Goal: Task Accomplishment & Management: Use online tool/utility

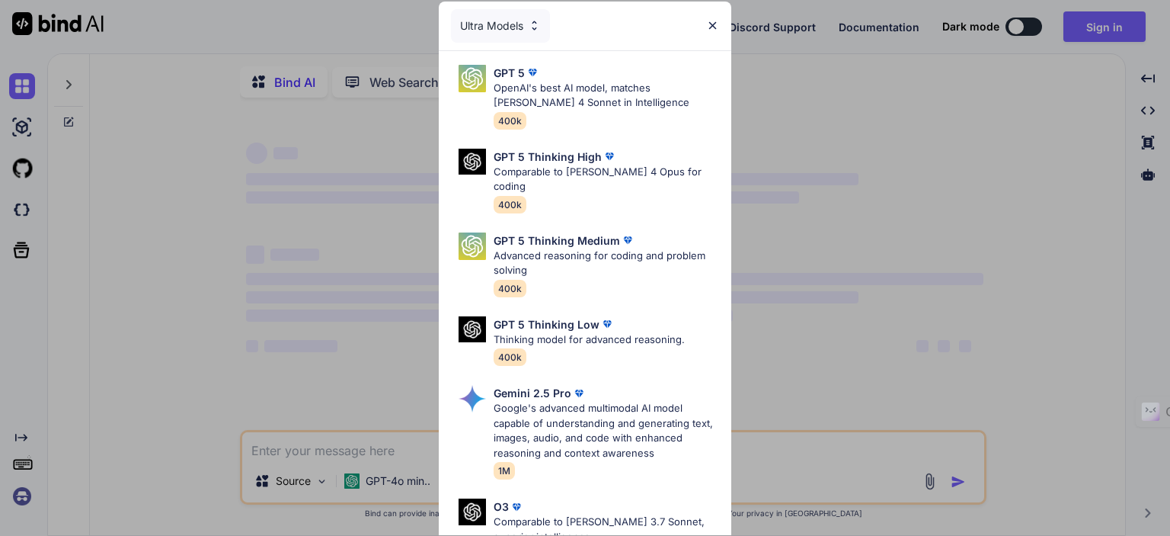
click at [710, 24] on img at bounding box center [712, 25] width 13 height 13
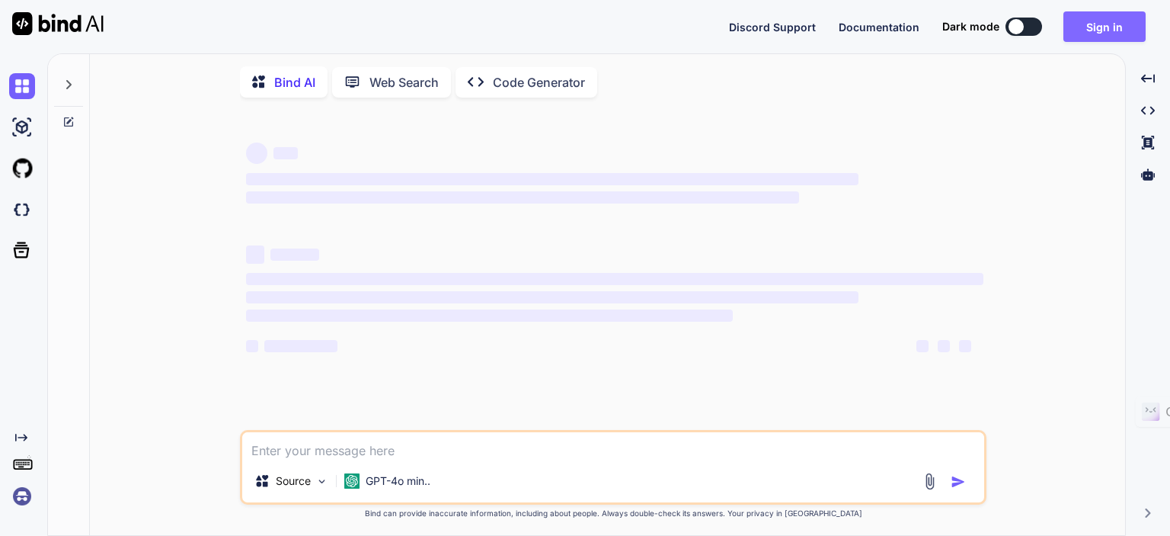
click at [1123, 19] on button "Sign in" at bounding box center [1104, 26] width 82 height 30
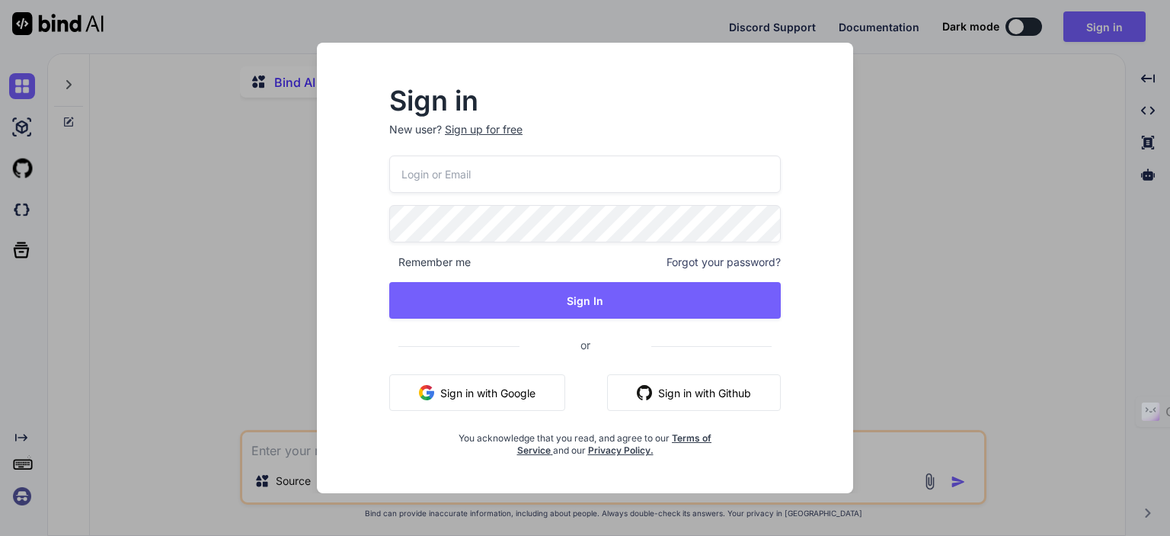
type textarea "x"
click at [507, 175] on input "email" at bounding box center [585, 173] width 392 height 37
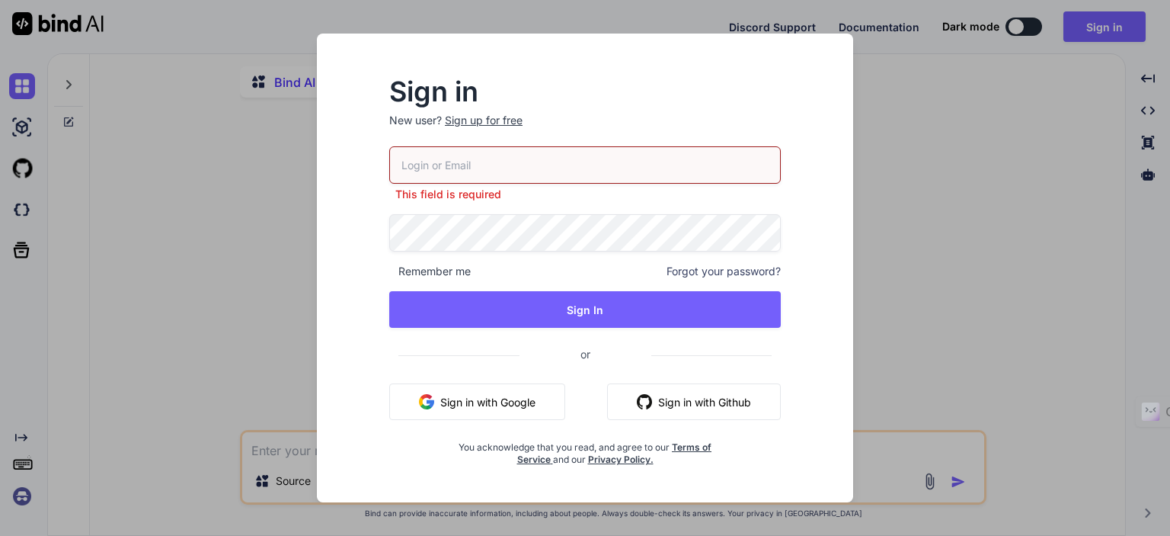
click at [449, 165] on input "email" at bounding box center [585, 164] width 392 height 37
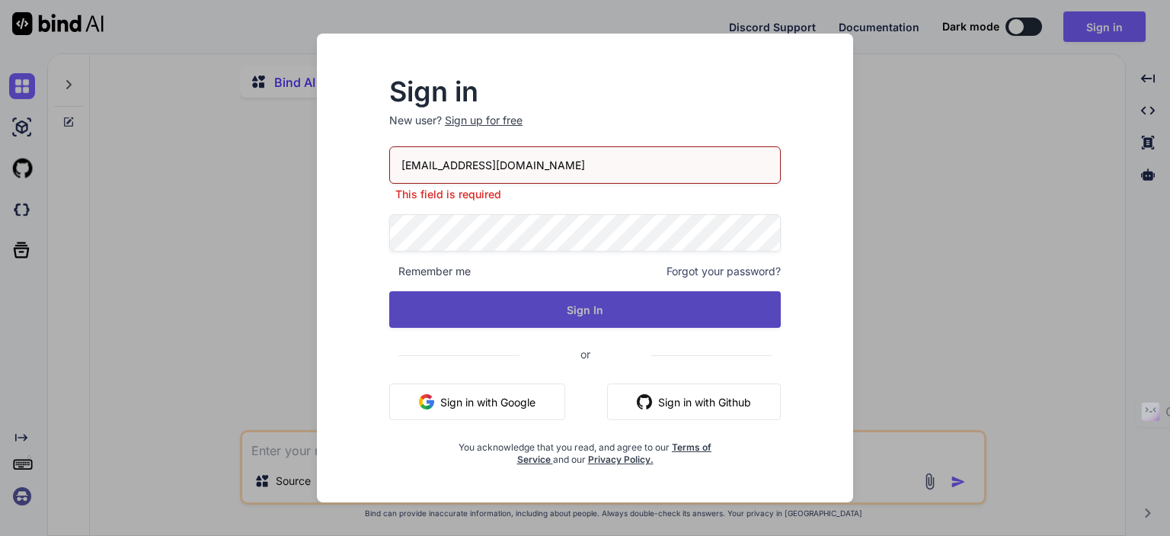
type input "[EMAIL_ADDRESS][DOMAIN_NAME]"
click at [466, 312] on button "Sign In" at bounding box center [585, 309] width 392 height 37
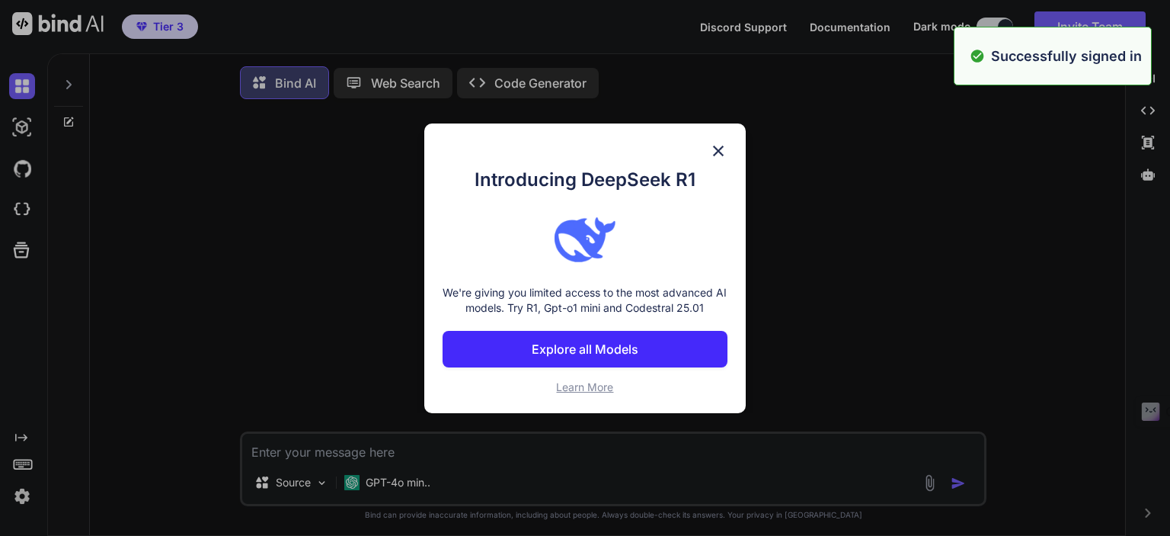
type textarea "x"
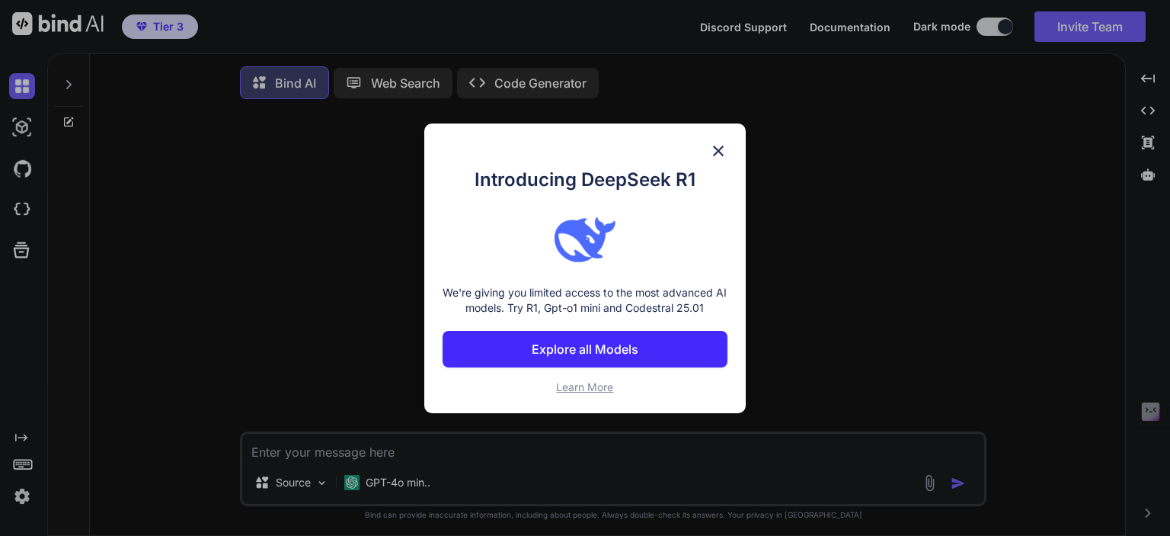
click at [588, 353] on p "Explore all Models" at bounding box center [585, 349] width 107 height 18
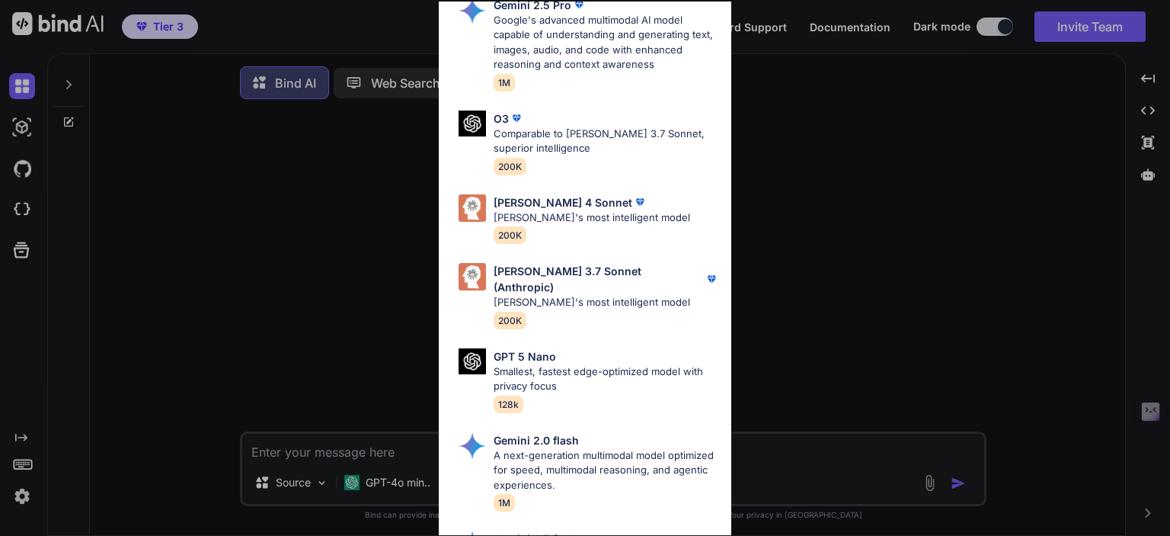
scroll to position [680, 0]
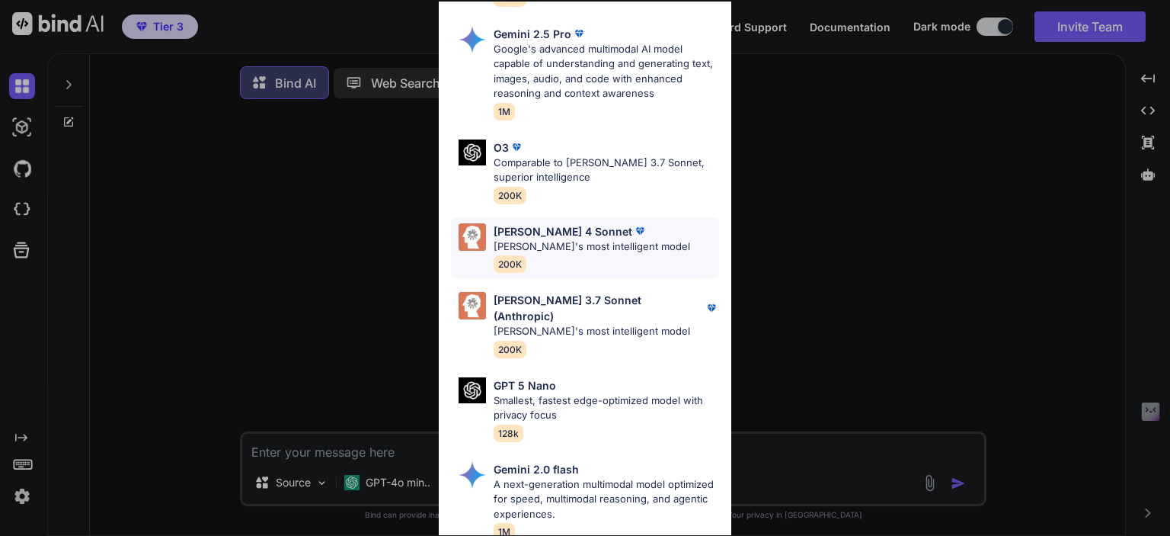
click at [654, 230] on div "[PERSON_NAME] 4 Sonnet [PERSON_NAME]'s most intelligent model 200K" at bounding box center [585, 248] width 268 height 62
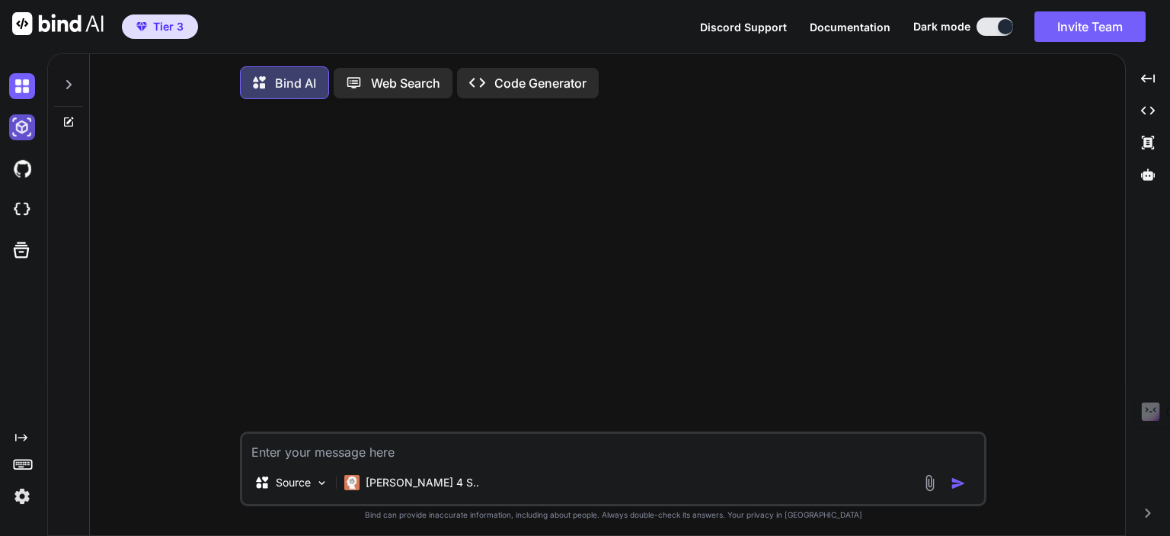
click at [25, 120] on img at bounding box center [22, 127] width 26 height 26
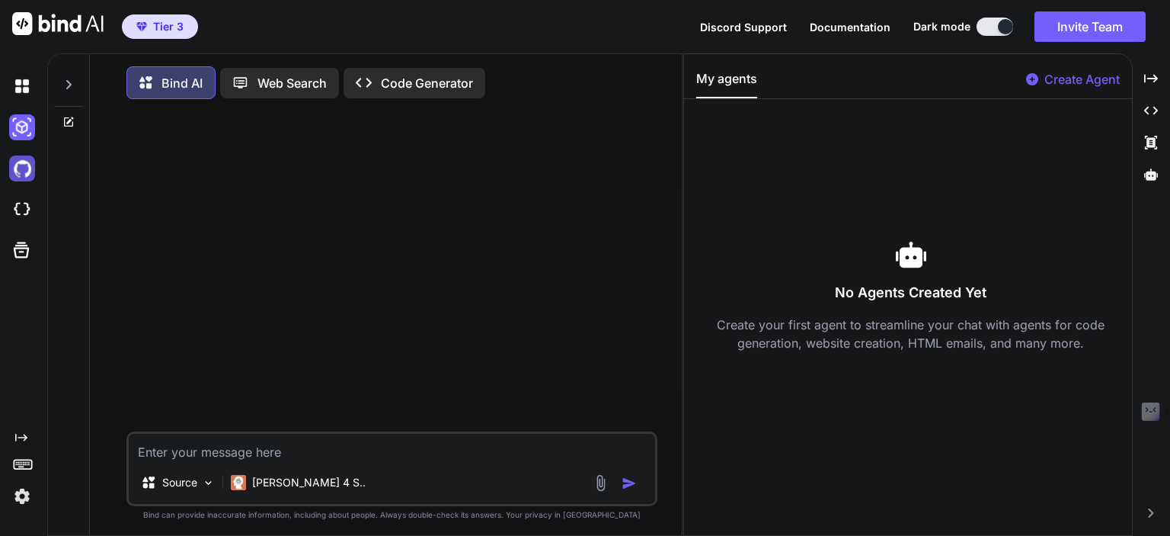
click at [21, 164] on img at bounding box center [22, 168] width 26 height 26
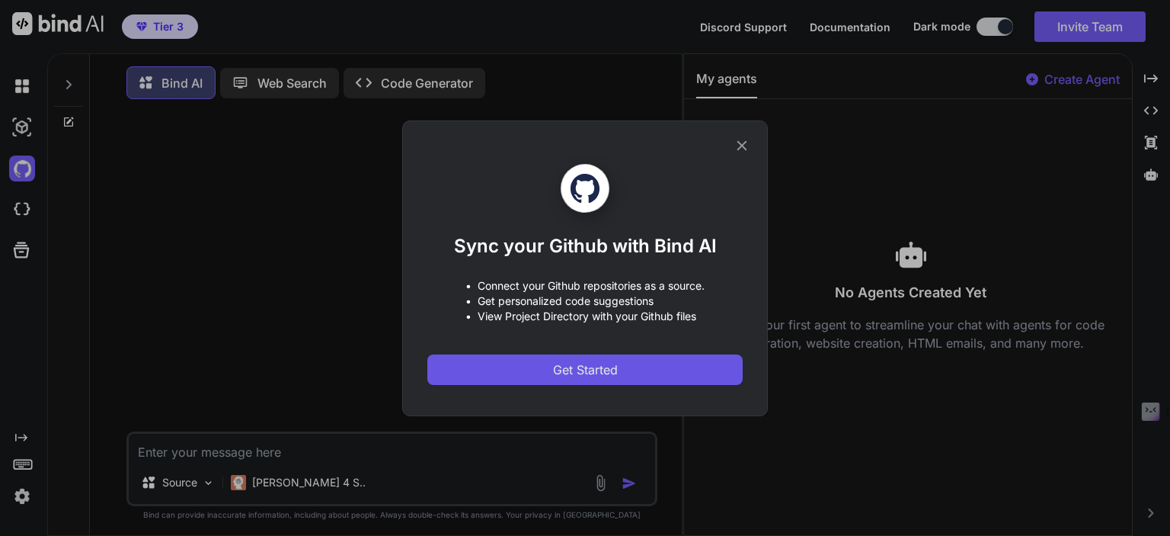
click at [566, 363] on span "Get Started" at bounding box center [585, 369] width 65 height 18
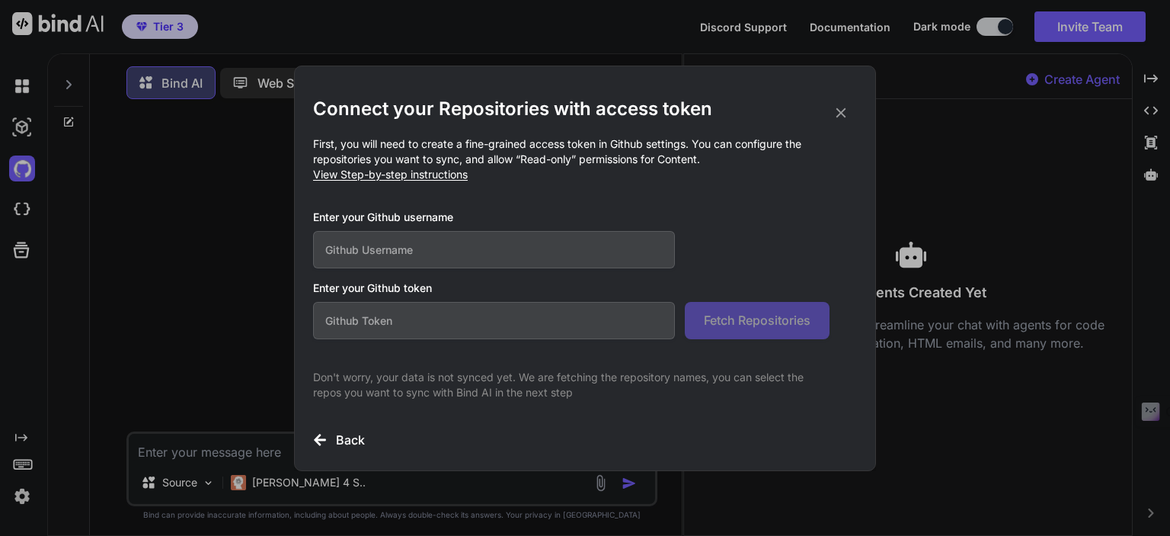
click at [330, 259] on input "text" at bounding box center [494, 249] width 362 height 37
click at [343, 331] on input "text" at bounding box center [494, 320] width 362 height 37
click at [843, 108] on icon at bounding box center [841, 112] width 17 height 17
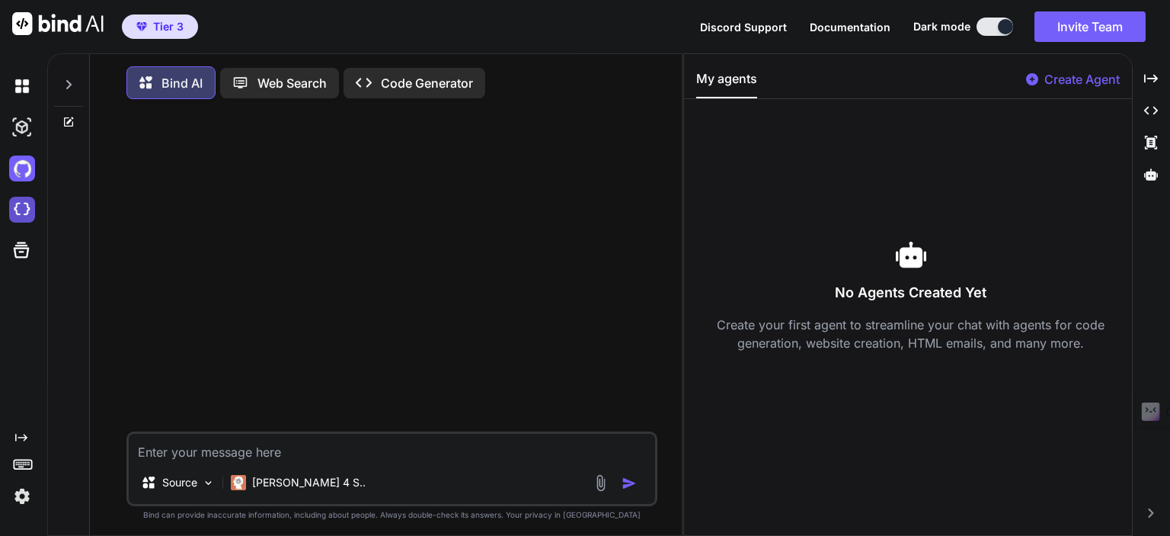
click at [31, 199] on img at bounding box center [22, 210] width 26 height 26
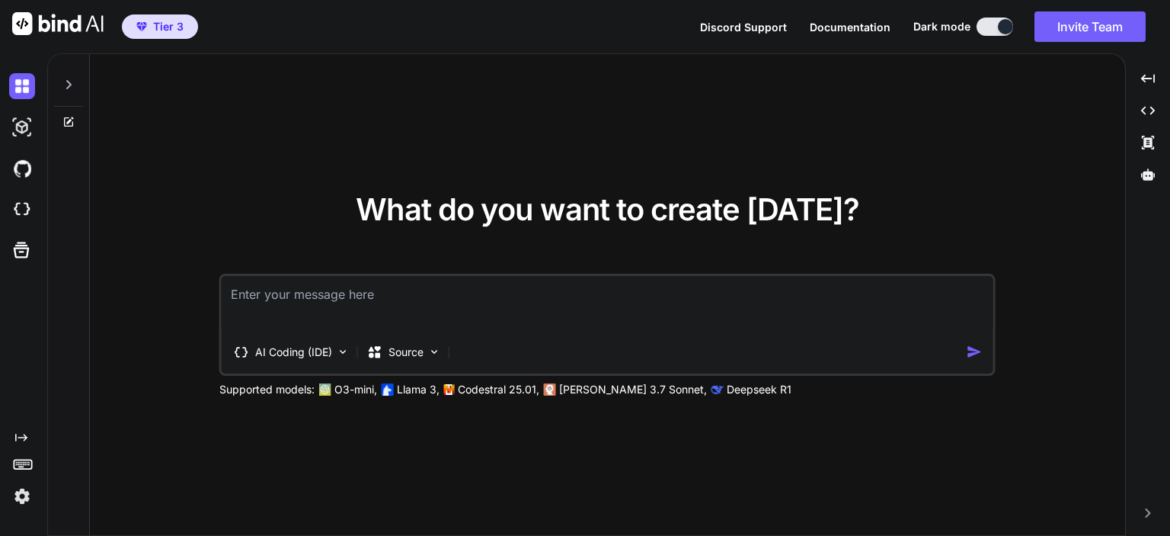
type textarea "x"
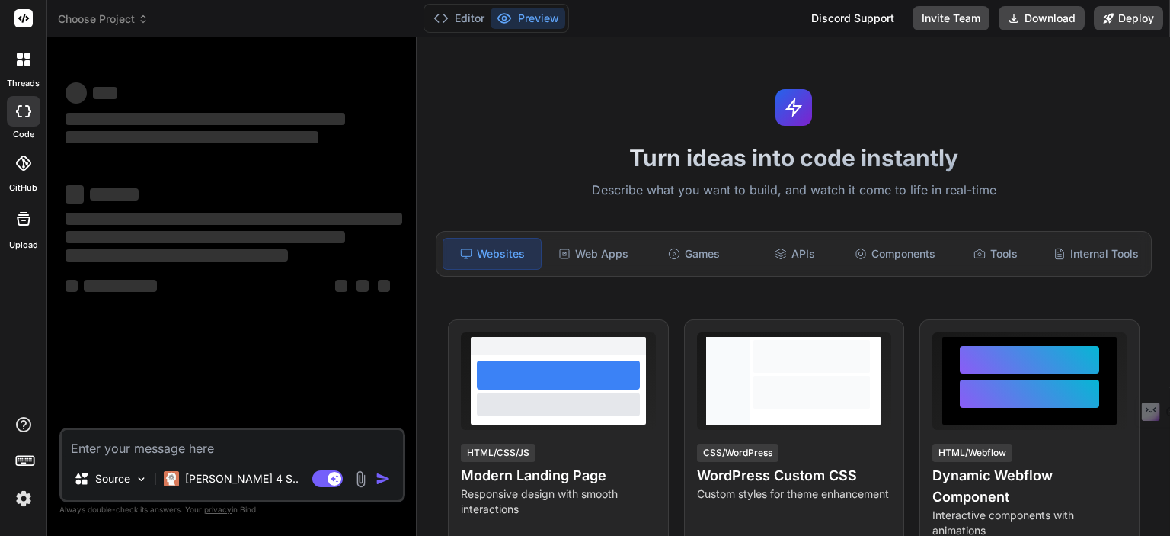
click at [17, 173] on div at bounding box center [24, 163] width 34 height 34
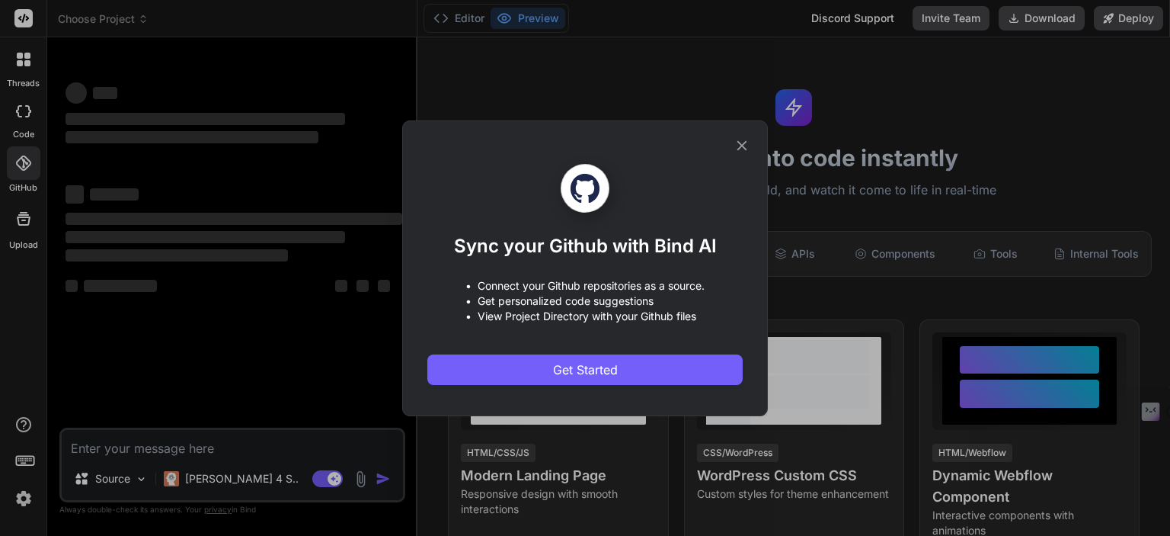
click at [747, 138] on icon at bounding box center [742, 145] width 17 height 17
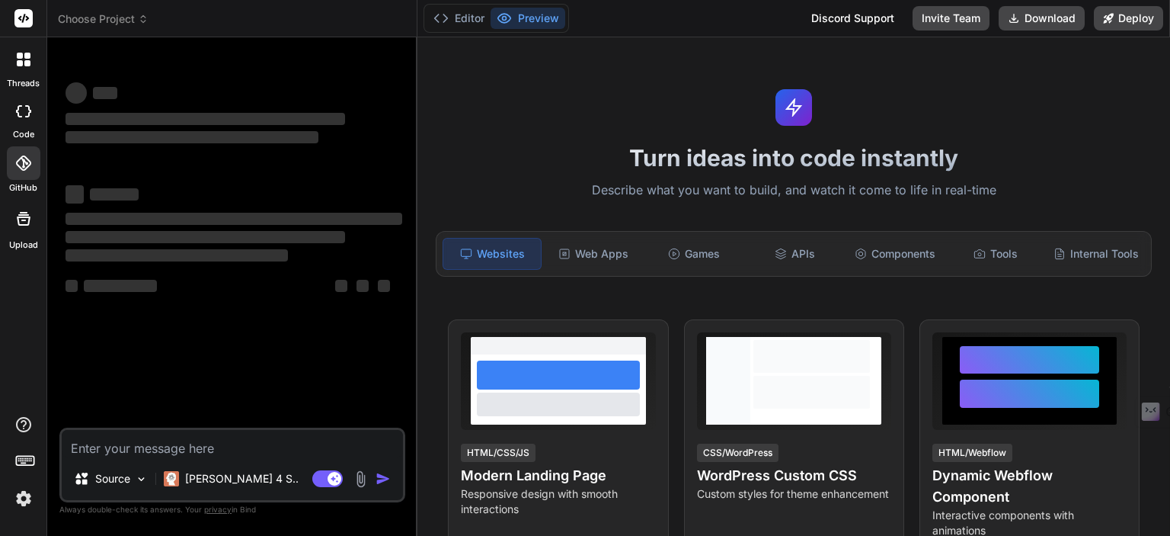
click at [23, 227] on icon at bounding box center [23, 218] width 18 height 18
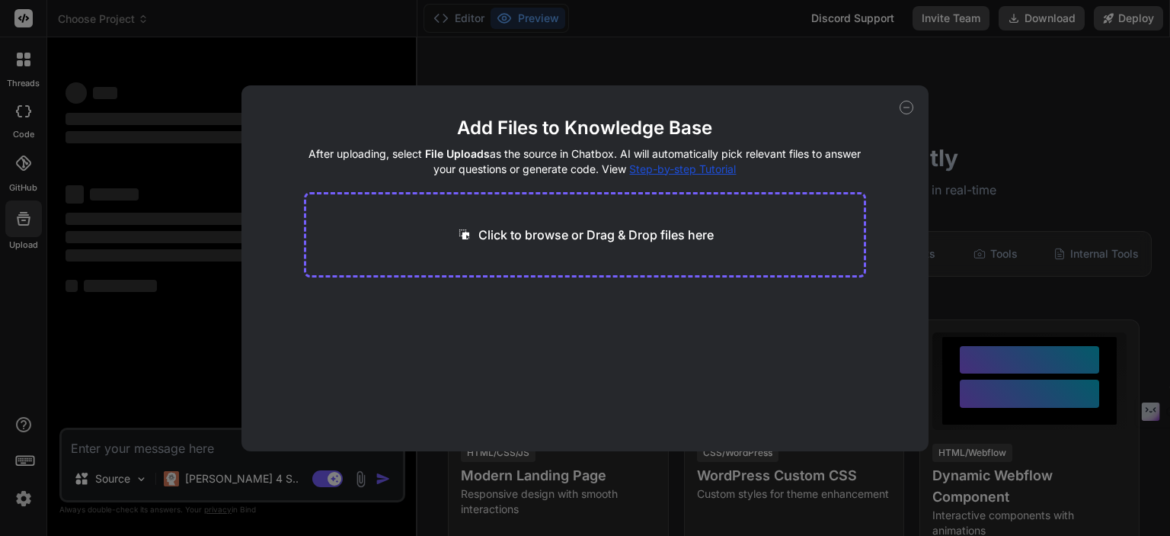
click at [911, 109] on icon at bounding box center [907, 108] width 14 height 14
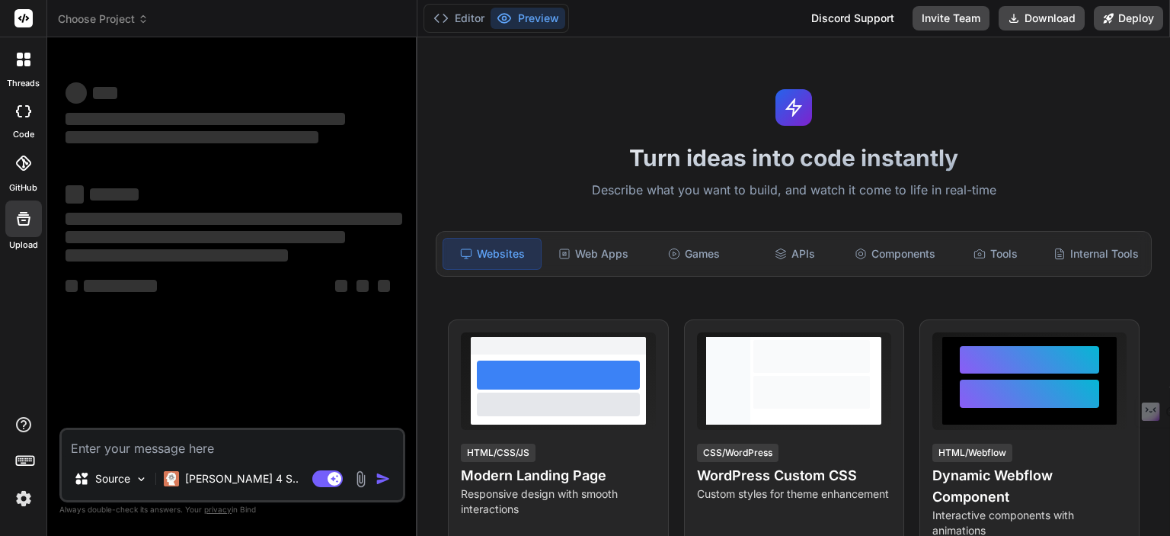
click at [23, 454] on icon at bounding box center [24, 459] width 21 height 21
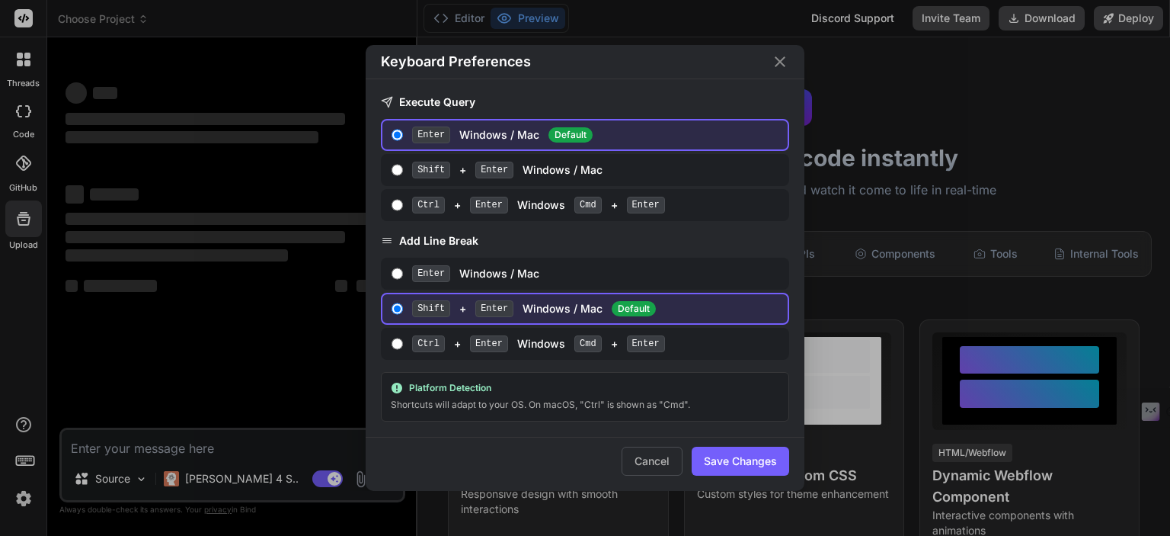
type textarea "x"
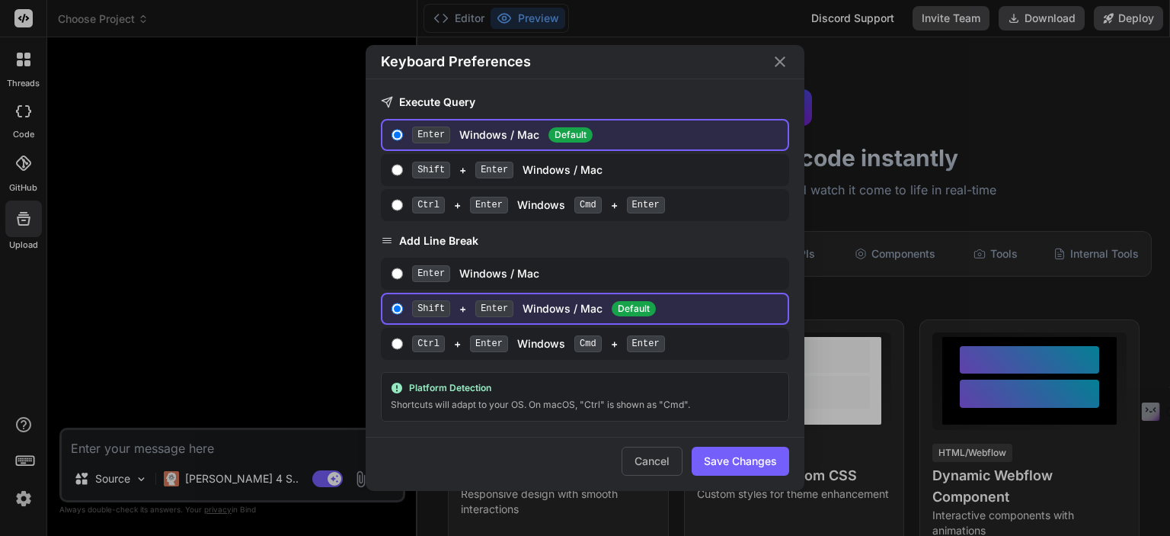
click at [778, 64] on icon "Close" at bounding box center [780, 62] width 18 height 18
